Goal: Use online tool/utility: Utilize a website feature to perform a specific function

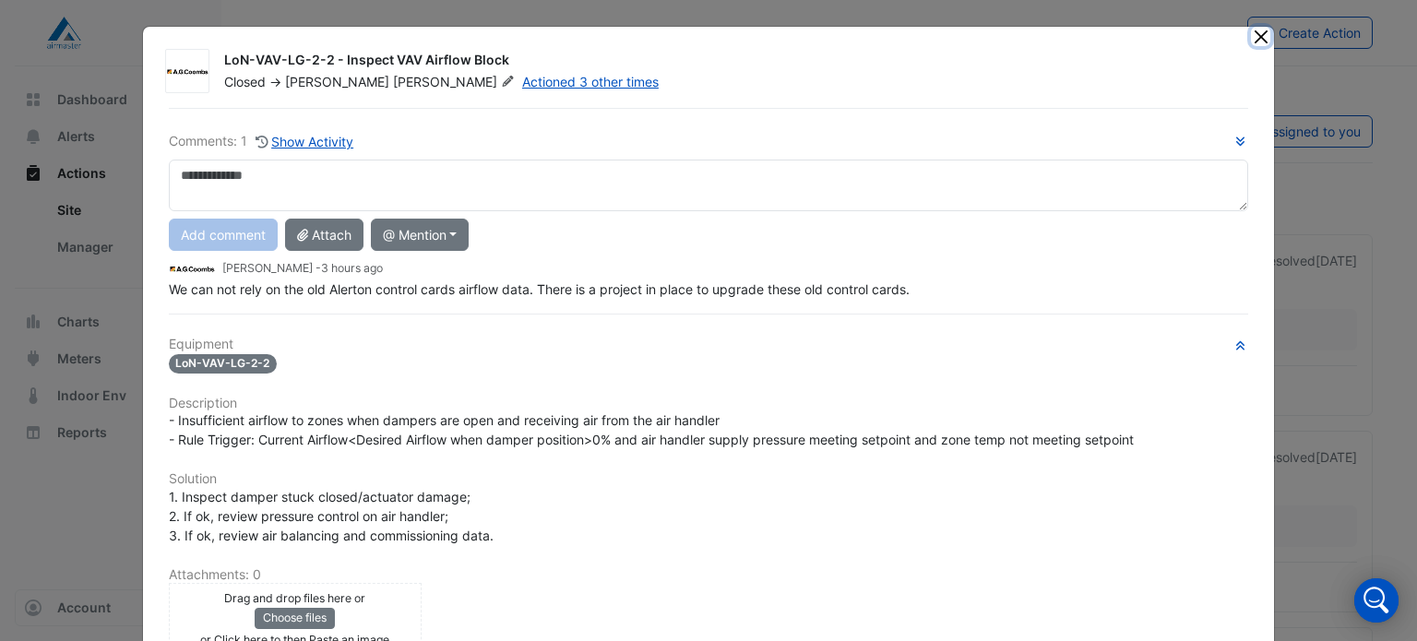
click at [1251, 39] on button "Close" at bounding box center [1260, 36] width 19 height 19
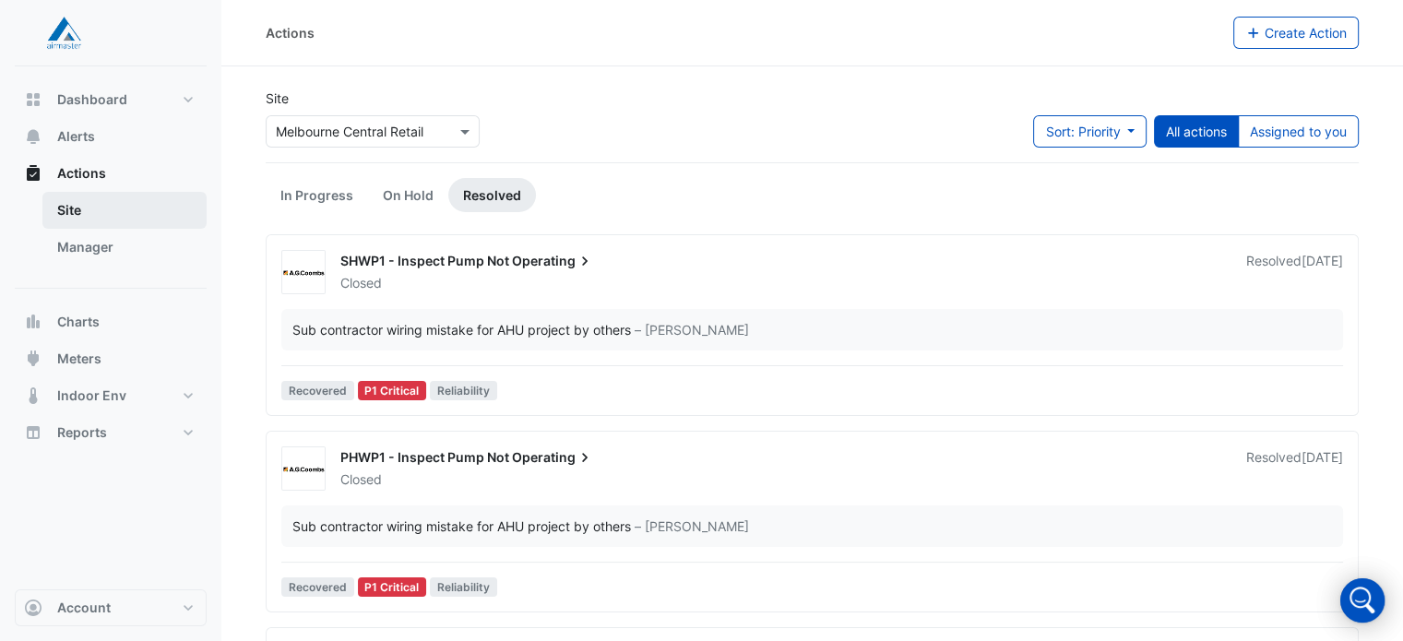
click at [80, 207] on link "Site" at bounding box center [124, 210] width 164 height 37
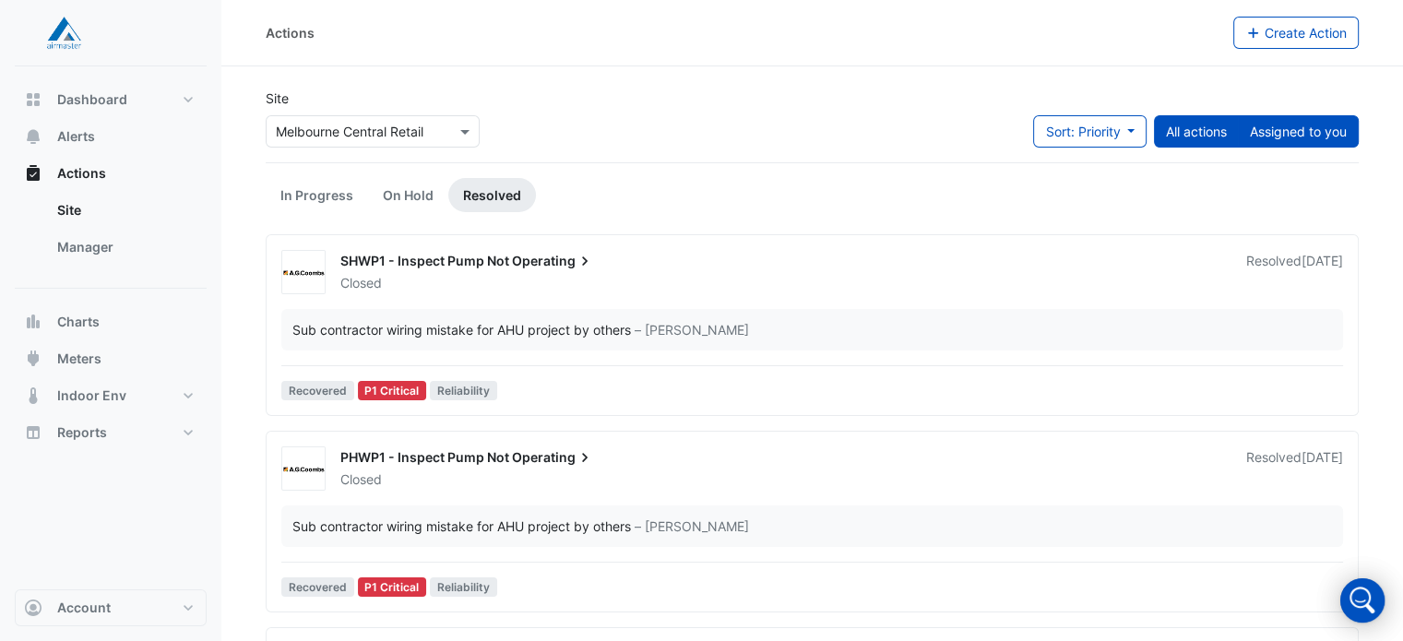
click at [1281, 137] on button "Assigned to you" at bounding box center [1298, 131] width 121 height 32
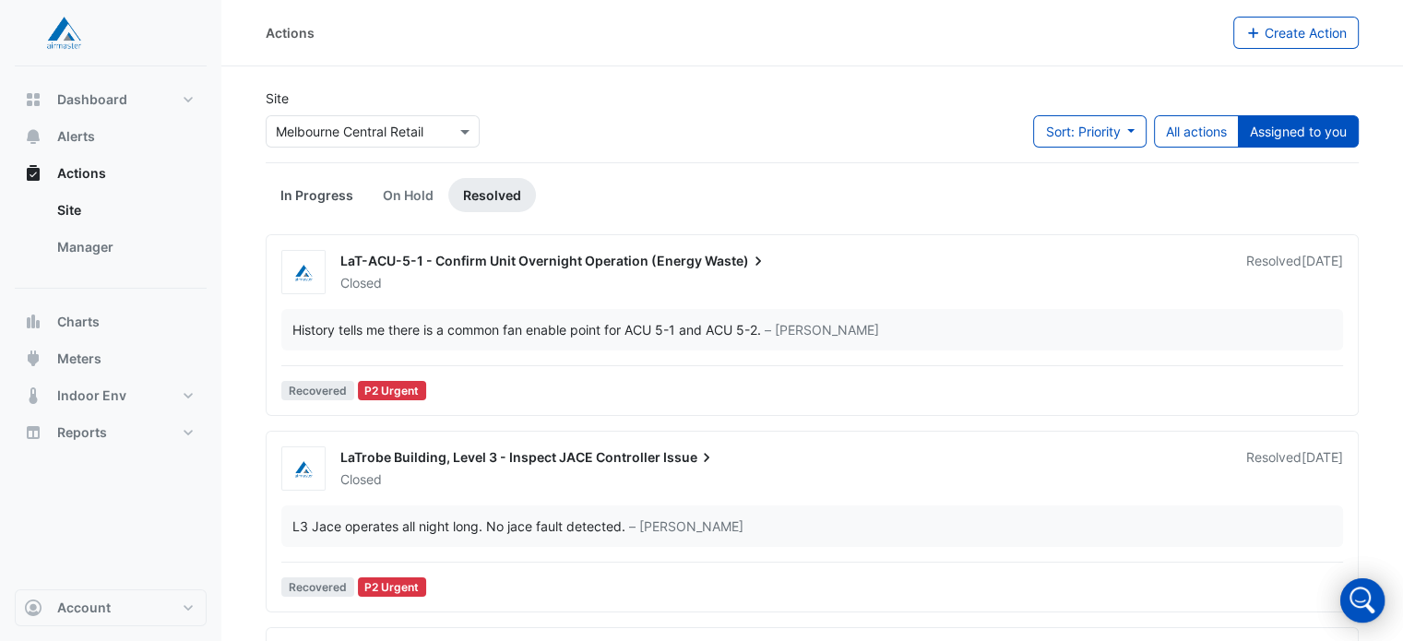
click at [288, 195] on link "In Progress" at bounding box center [317, 195] width 102 height 34
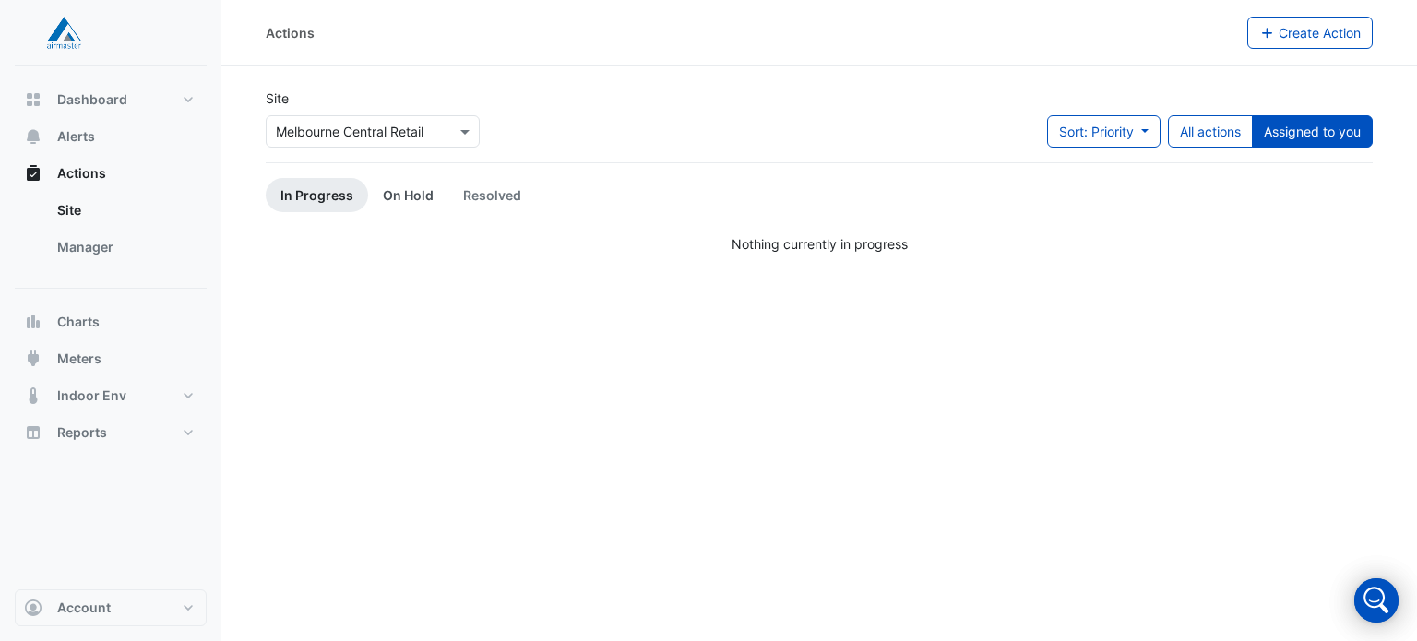
click at [424, 193] on link "On Hold" at bounding box center [408, 195] width 80 height 34
click at [511, 196] on link "Resolved" at bounding box center [492, 195] width 88 height 34
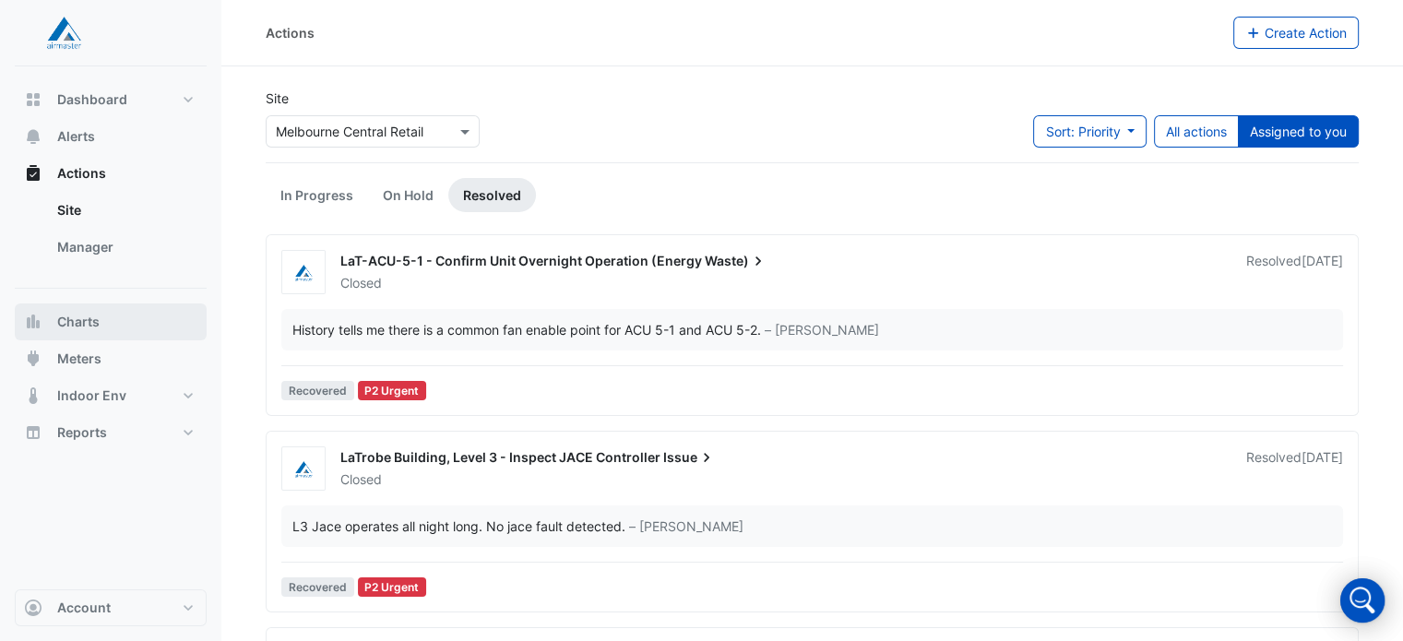
click at [113, 329] on button "Charts" at bounding box center [111, 321] width 192 height 37
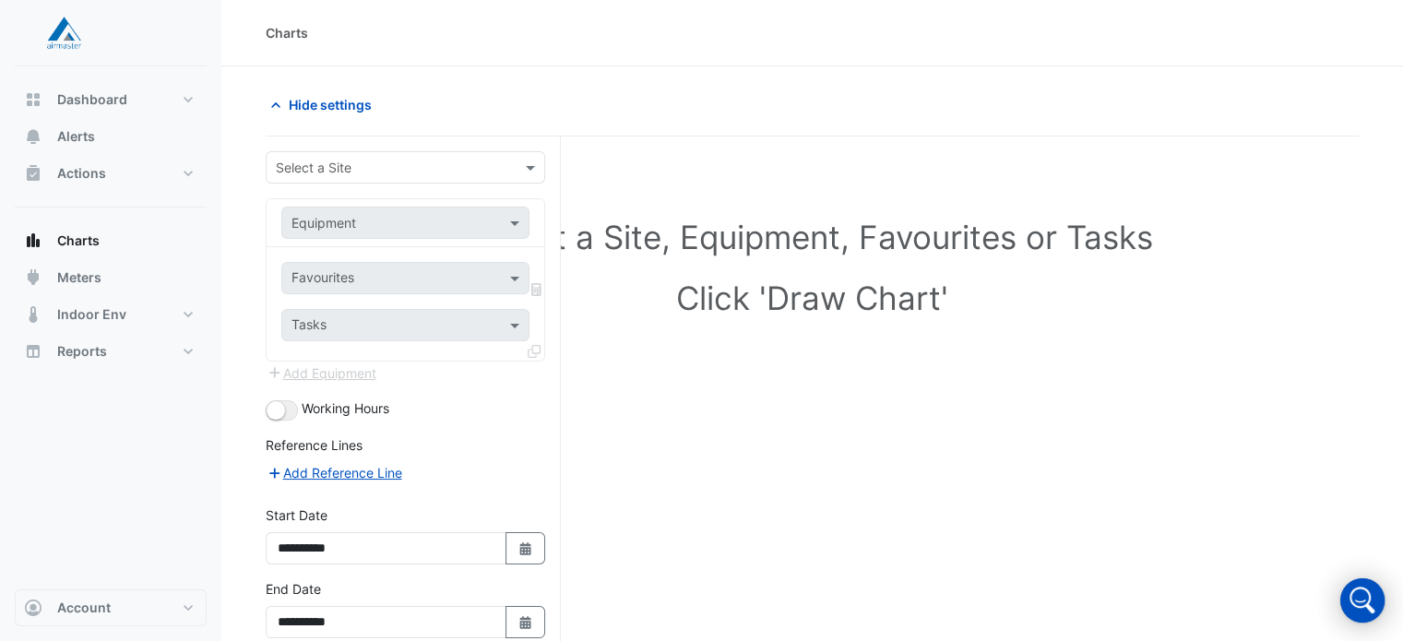
click at [470, 207] on div "Equipment" at bounding box center [405, 223] width 248 height 32
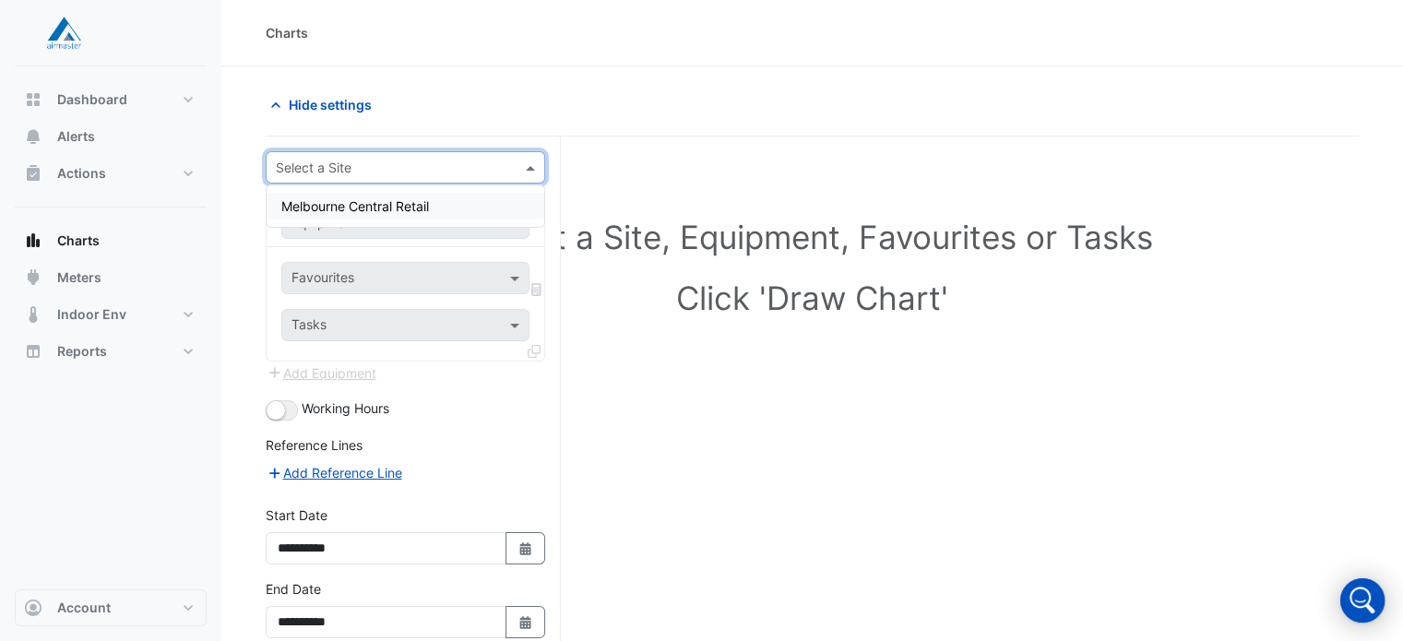
click at [522, 171] on span at bounding box center [532, 167] width 23 height 19
click at [502, 202] on div "Melbourne Central Retail" at bounding box center [406, 206] width 278 height 27
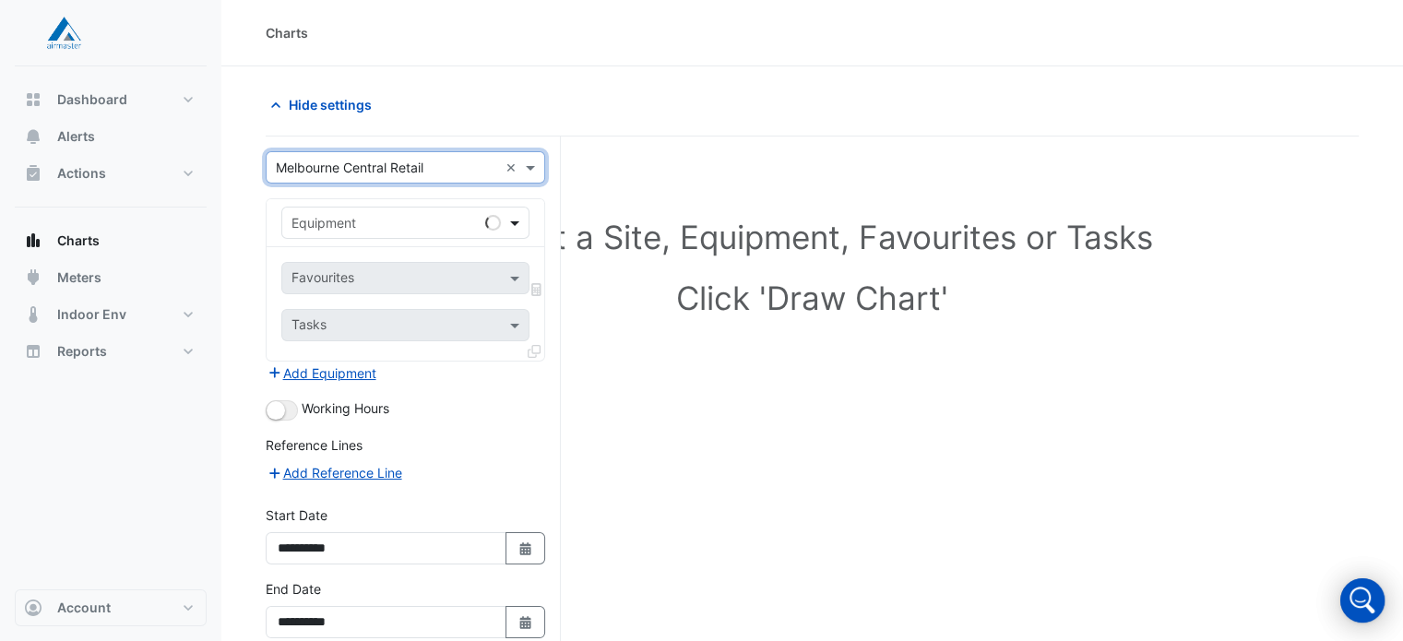
click at [513, 220] on span at bounding box center [516, 222] width 23 height 19
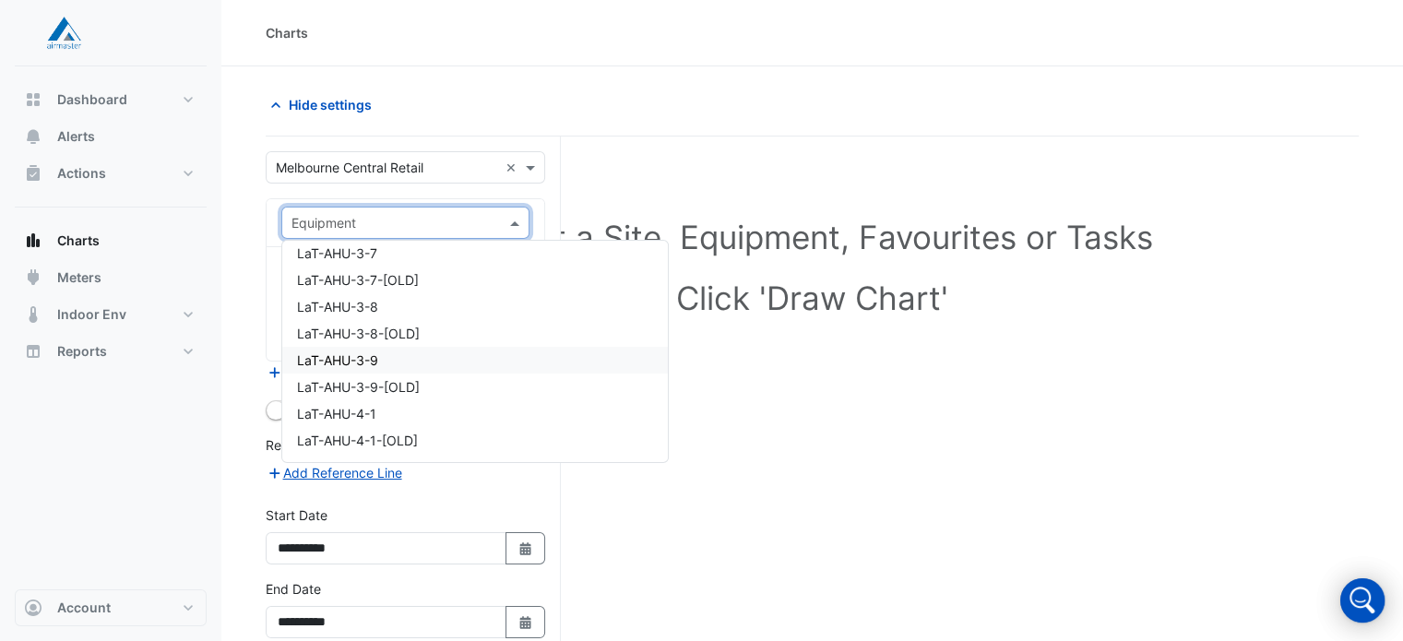
scroll to position [4888, 0]
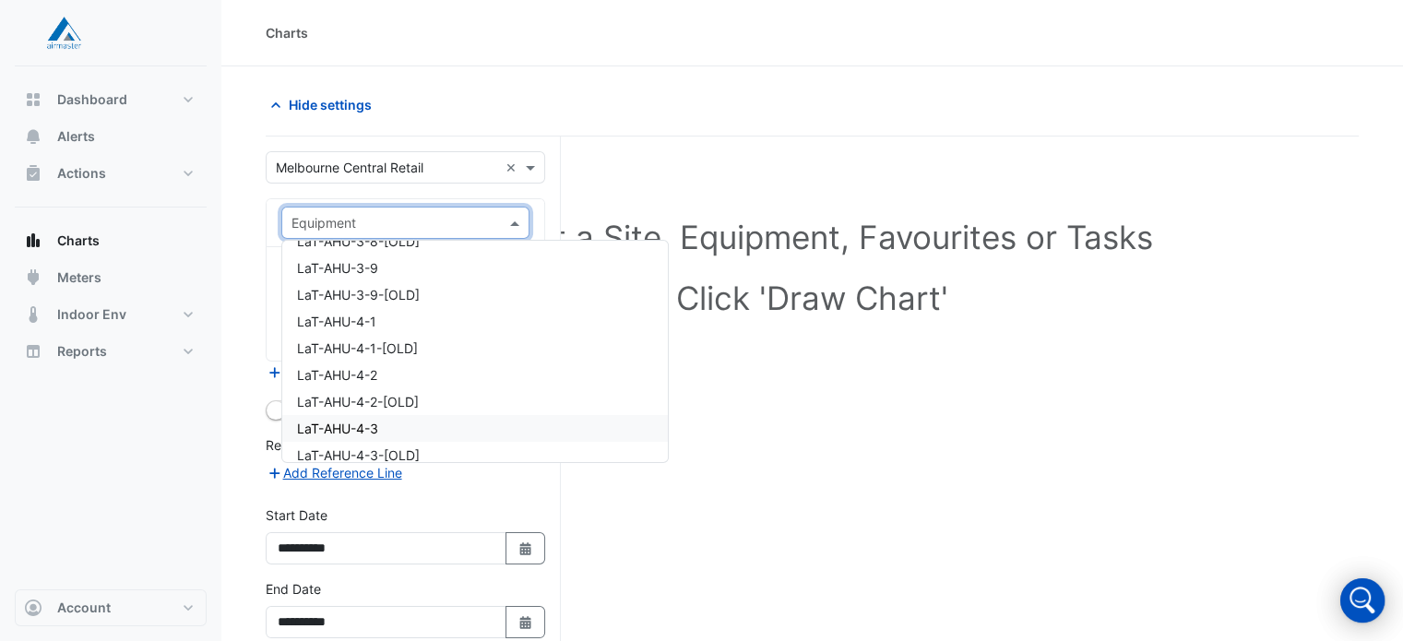
click at [378, 430] on span "LaT-AHU-4-3" at bounding box center [337, 429] width 81 height 16
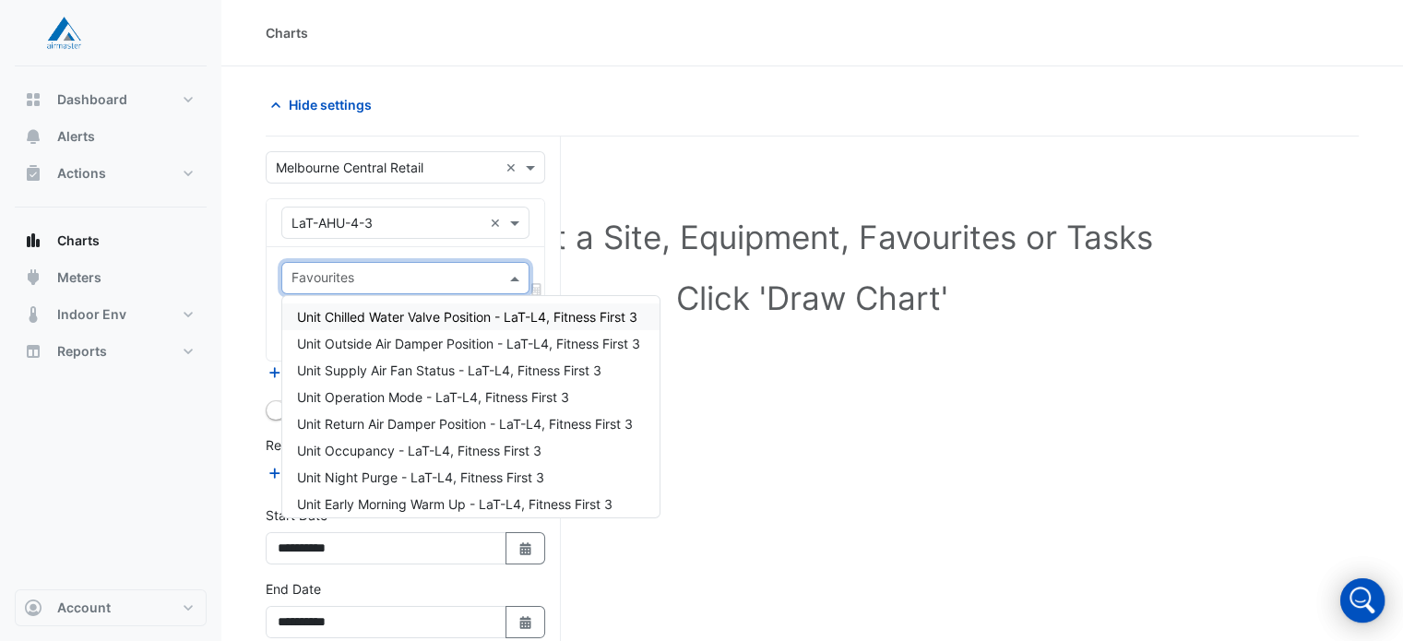
click at [490, 279] on input "text" at bounding box center [394, 279] width 207 height 19
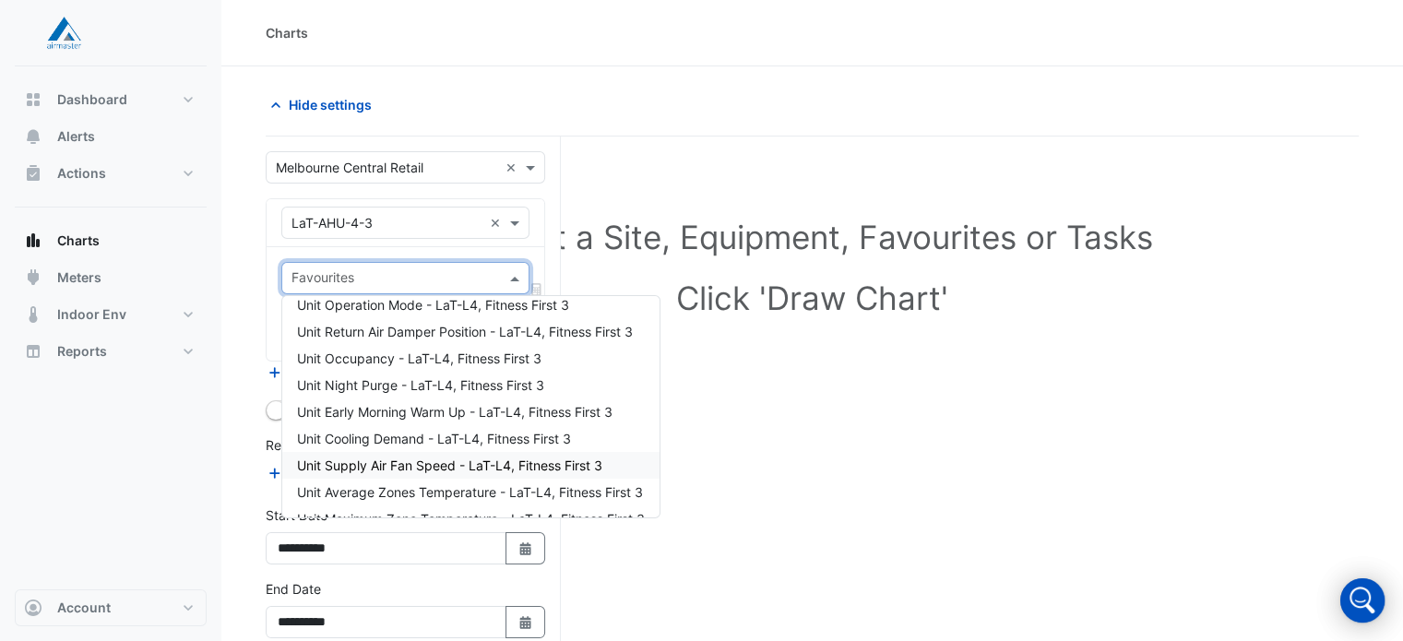
click at [424, 468] on span "Unit Supply Air Fan Speed - LaT-L4, Fitness First 3" at bounding box center [449, 465] width 305 height 16
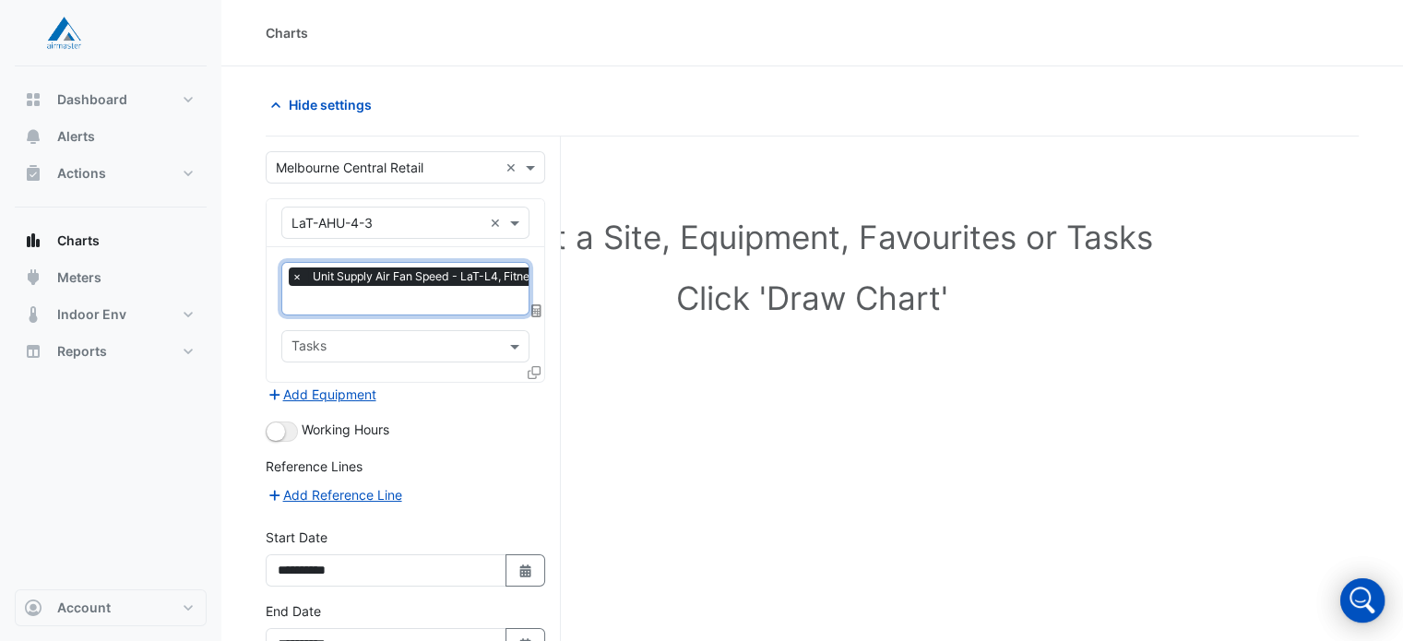
click at [507, 353] on div "Tasks" at bounding box center [405, 346] width 248 height 32
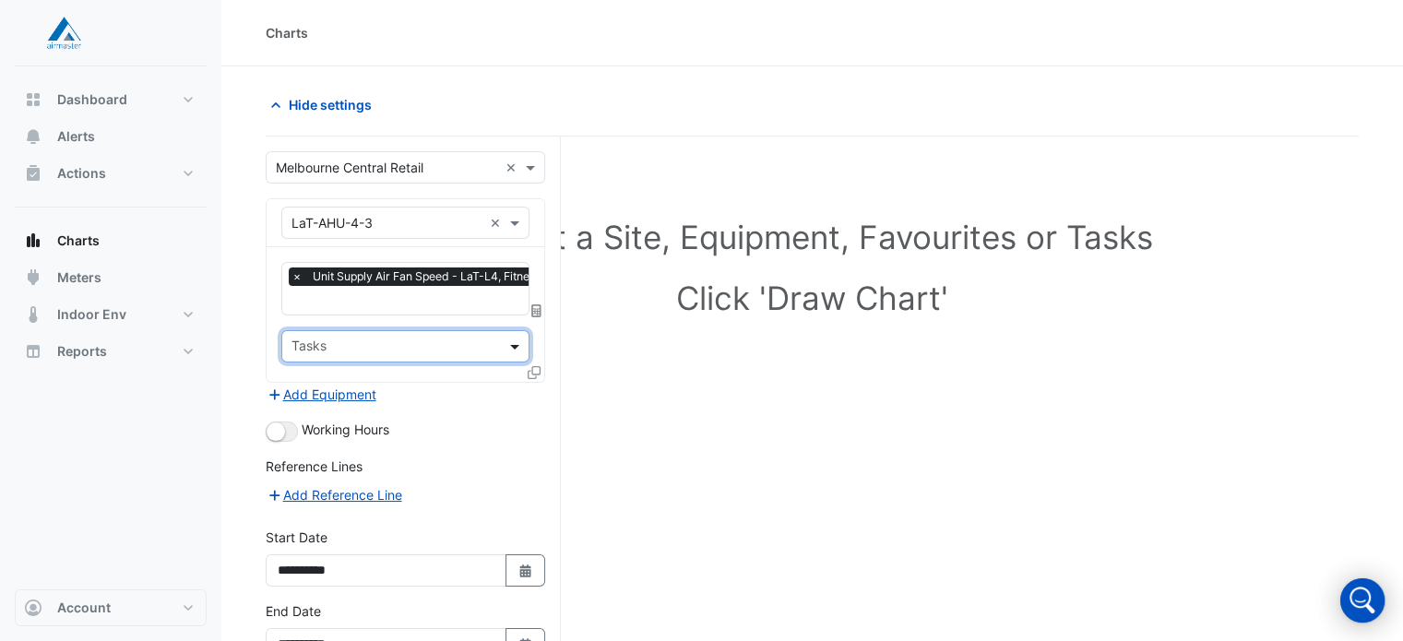
click at [507, 352] on span at bounding box center [516, 346] width 23 height 19
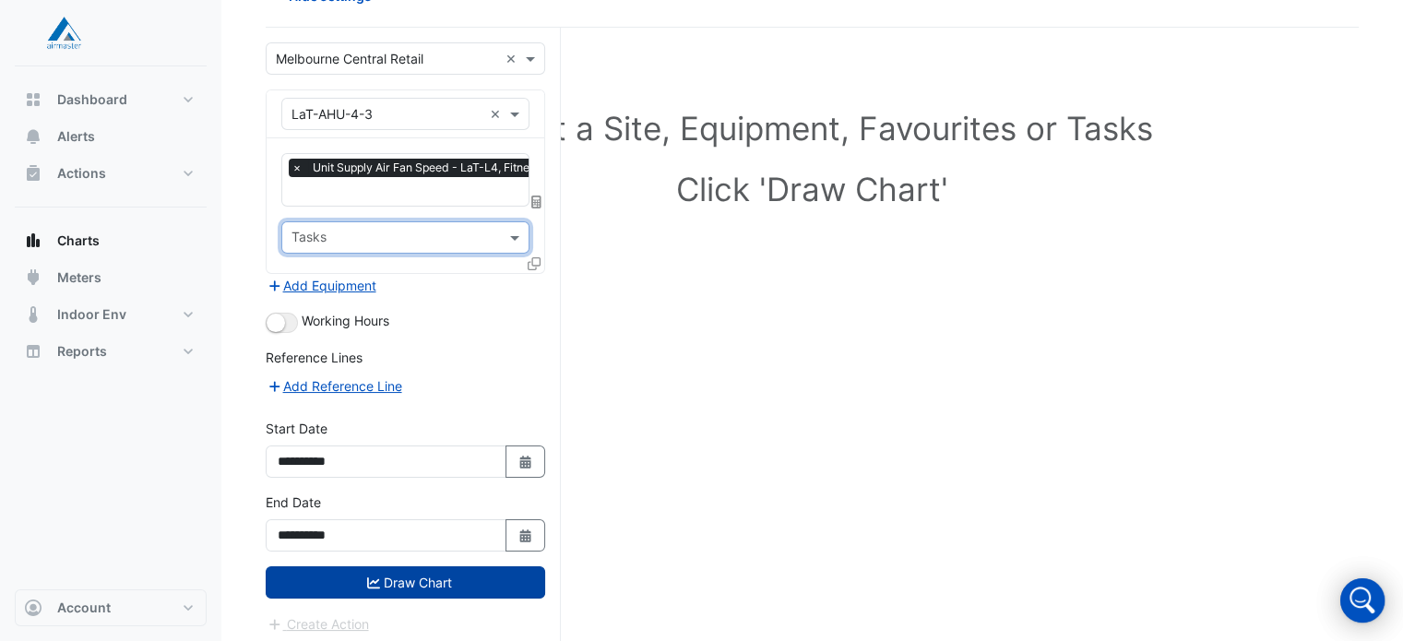
click at [368, 576] on icon "submit" at bounding box center [373, 582] width 13 height 13
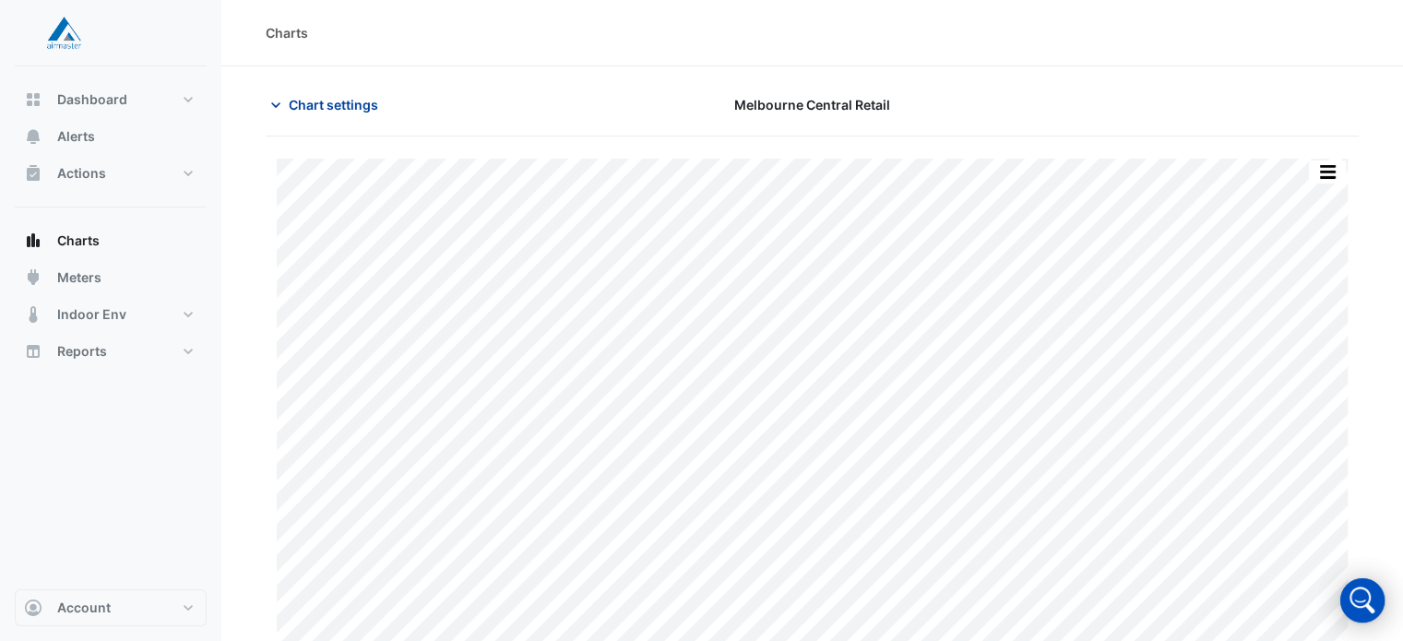
click at [279, 103] on icon "button" at bounding box center [275, 105] width 9 height 6
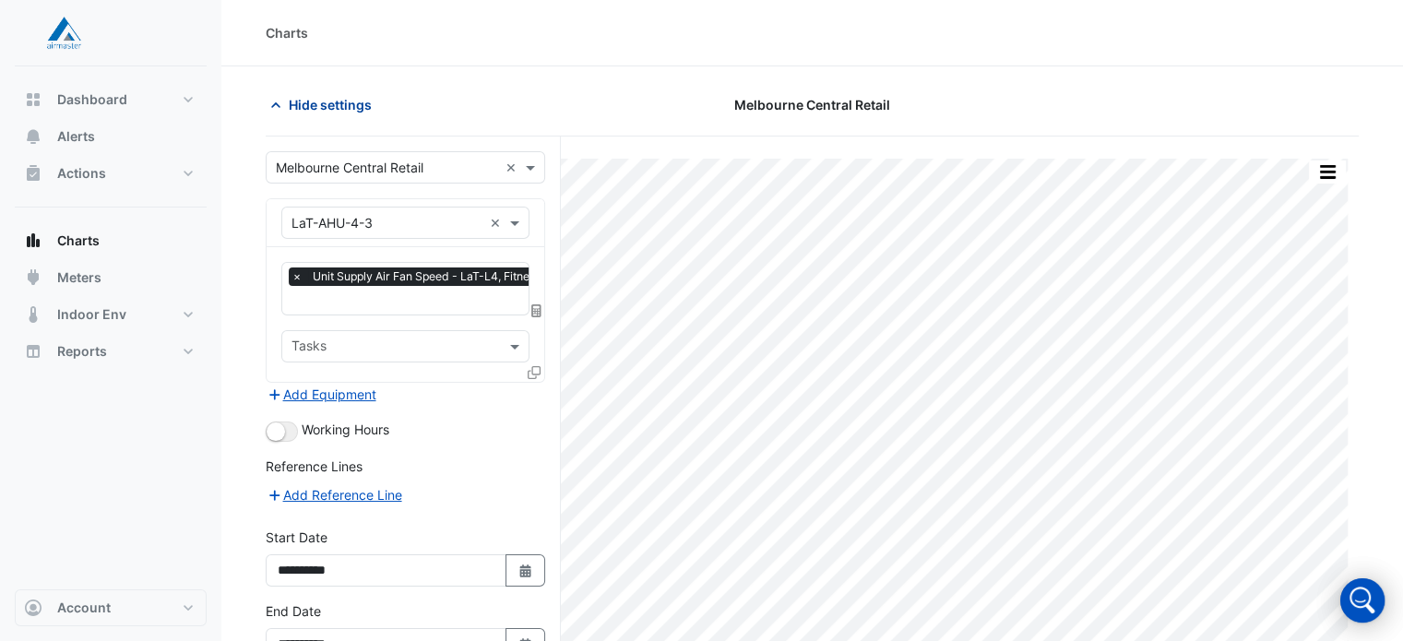
click at [279, 103] on icon "button" at bounding box center [276, 105] width 18 height 18
